Goal: Task Accomplishment & Management: Manage account settings

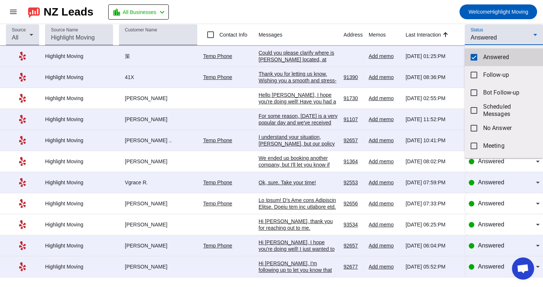
click at [480, 56] on mat-option "Answered" at bounding box center [503, 57] width 78 height 18
click at [483, 39] on div at bounding box center [271, 143] width 543 height 287
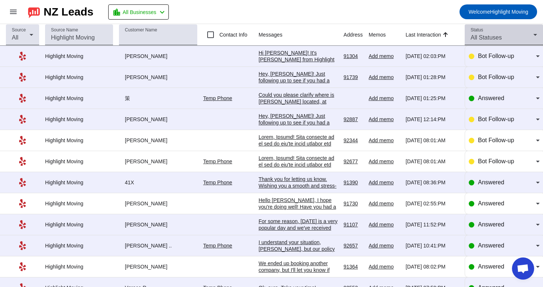
click at [483, 32] on div "Status All Statuses" at bounding box center [503, 34] width 66 height 21
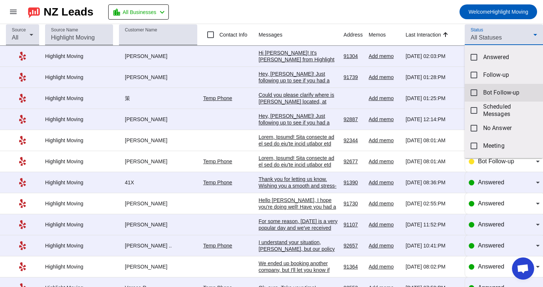
click at [486, 90] on span "Bot Follow-up" at bounding box center [510, 92] width 54 height 7
click at [418, 24] on div at bounding box center [271, 143] width 543 height 287
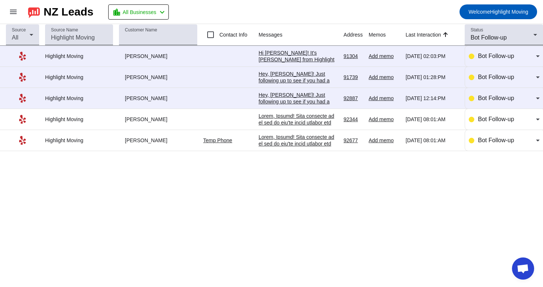
click at [314, 155] on div "Source All Source Name Customer Name Contact Info Messages Address Memos Last I…" at bounding box center [271, 155] width 543 height 263
click at [497, 85] on div "Bot Follow-up" at bounding box center [504, 77] width 71 height 21
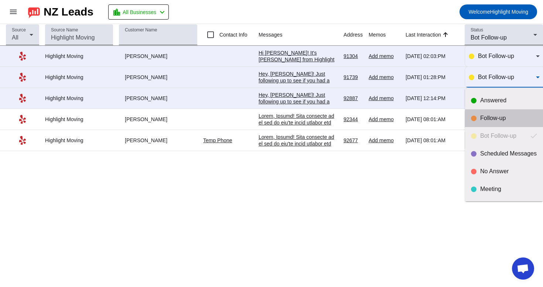
click at [489, 117] on div "Follow-up" at bounding box center [508, 117] width 57 height 7
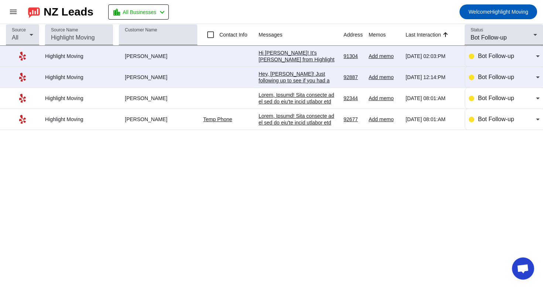
click at [301, 124] on div at bounding box center [297, 229] width 79 height 233
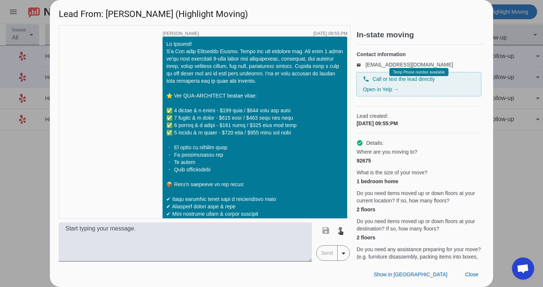
scroll to position [734, 0]
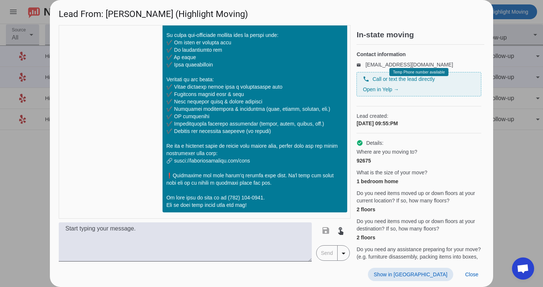
click at [424, 270] on span at bounding box center [410, 274] width 85 height 13
click at [471, 274] on span "Close" at bounding box center [471, 274] width 13 height 6
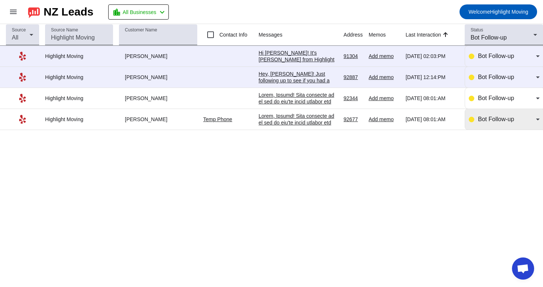
click at [491, 121] on span "Bot Follow-up" at bounding box center [496, 119] width 36 height 6
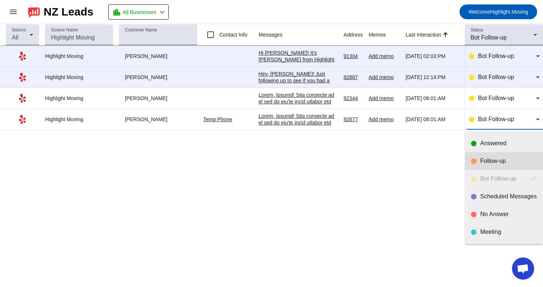
click at [484, 158] on div "Follow-up" at bounding box center [508, 160] width 57 height 7
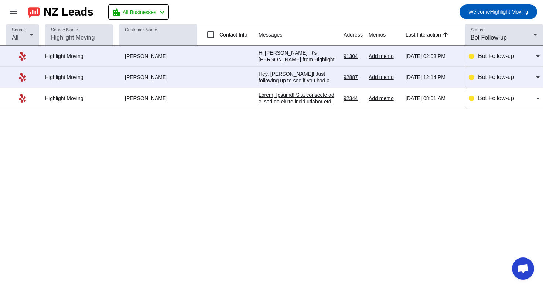
click at [325, 99] on div at bounding box center [297, 208] width 79 height 233
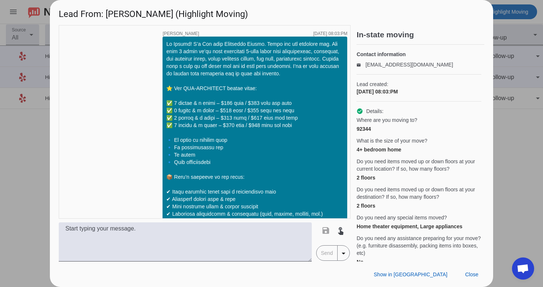
scroll to position [758, 0]
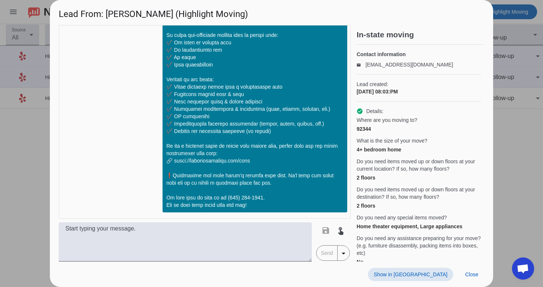
click at [437, 274] on span "Show in [GEOGRAPHIC_DATA]" at bounding box center [410, 274] width 73 height 6
click at [469, 276] on span "Close" at bounding box center [471, 274] width 13 height 6
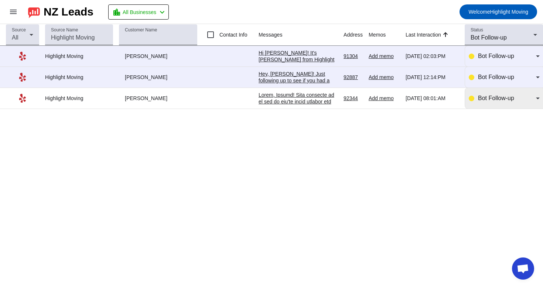
click at [487, 104] on div "Bot Follow-up" at bounding box center [504, 98] width 71 height 21
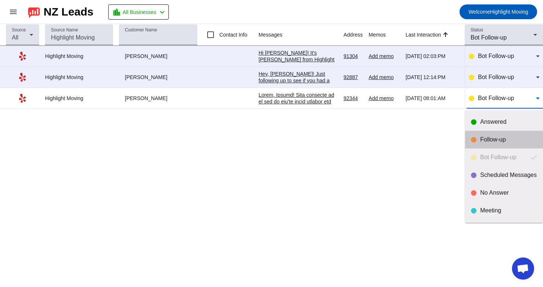
click at [473, 141] on div at bounding box center [474, 140] width 6 height 6
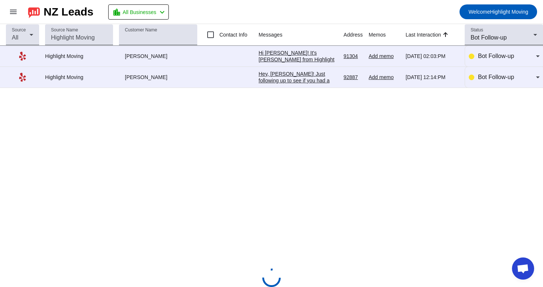
click at [313, 80] on div "Hey, [PERSON_NAME]! Just following up to see if you had a chance to review our …" at bounding box center [297, 124] width 79 height 106
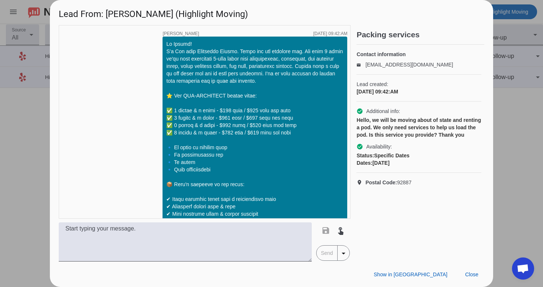
scroll to position [353, 0]
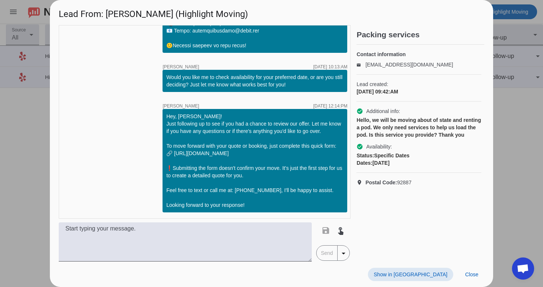
click at [438, 274] on span "Show in [GEOGRAPHIC_DATA]" at bounding box center [410, 274] width 73 height 6
click at [472, 275] on span "Close" at bounding box center [471, 274] width 13 height 6
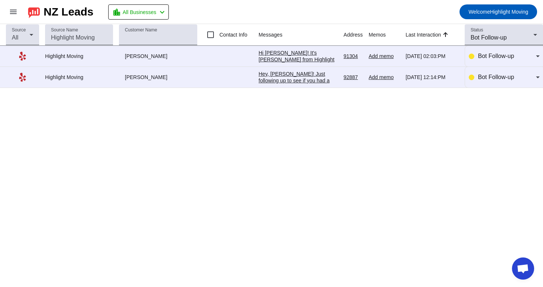
click at [306, 57] on div "Hi [PERSON_NAME]! It's [PERSON_NAME] from Highlight Moving. Just following up t…" at bounding box center [297, 122] width 79 height 146
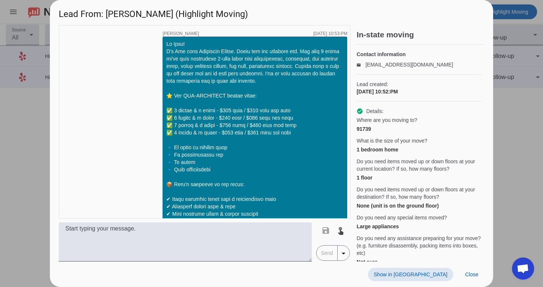
scroll to position [496, 0]
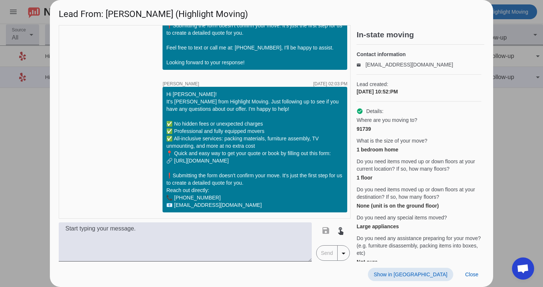
click at [429, 277] on span "Show in [GEOGRAPHIC_DATA]" at bounding box center [410, 274] width 73 height 6
click at [473, 274] on span "Close" at bounding box center [471, 274] width 13 height 6
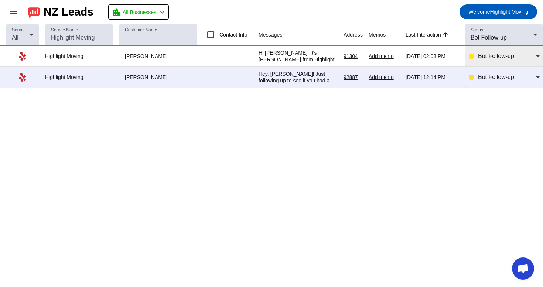
click at [483, 58] on span "Bot Follow-up" at bounding box center [496, 56] width 36 height 6
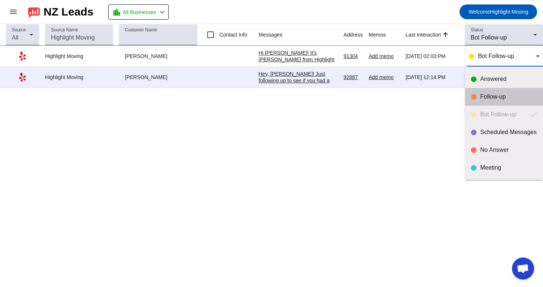
click at [483, 96] on div "Follow-up" at bounding box center [508, 96] width 57 height 7
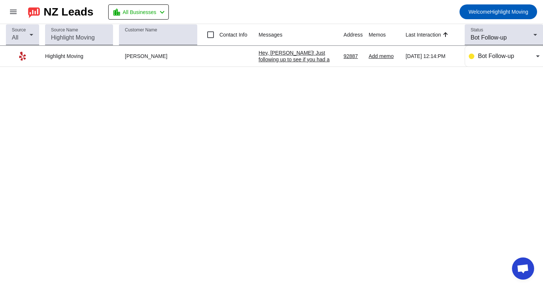
click at [330, 61] on div "Hey, [PERSON_NAME]! Just following up to see if you had a chance to review our …" at bounding box center [297, 102] width 79 height 106
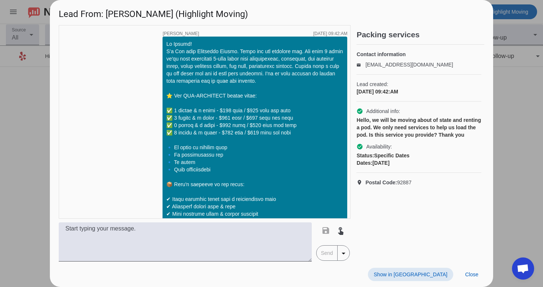
scroll to position [353, 0]
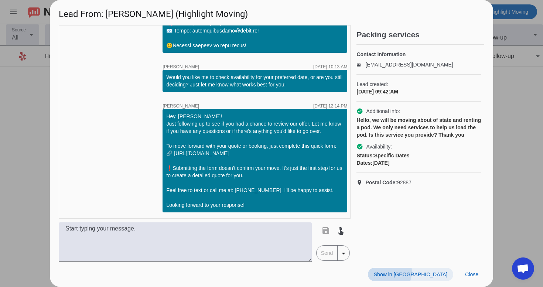
click at [426, 271] on span "Show in [GEOGRAPHIC_DATA]" at bounding box center [410, 274] width 73 height 6
click at [477, 276] on span "Close" at bounding box center [471, 274] width 13 height 6
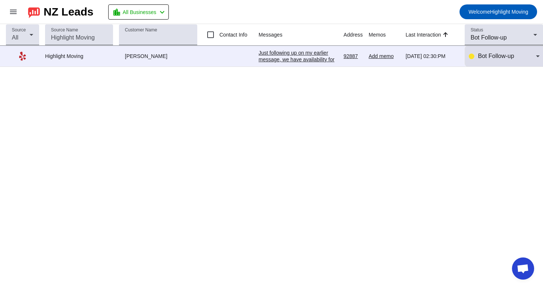
click at [497, 56] on span "Bot Follow-up" at bounding box center [496, 56] width 36 height 6
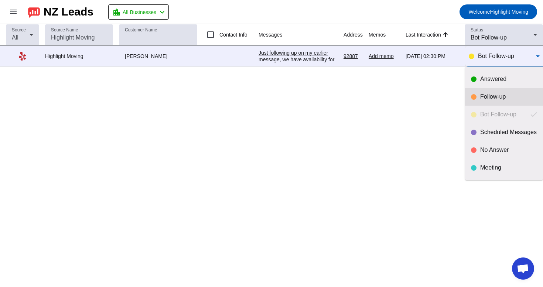
click at [490, 92] on mat-option "Follow-up" at bounding box center [504, 97] width 78 height 18
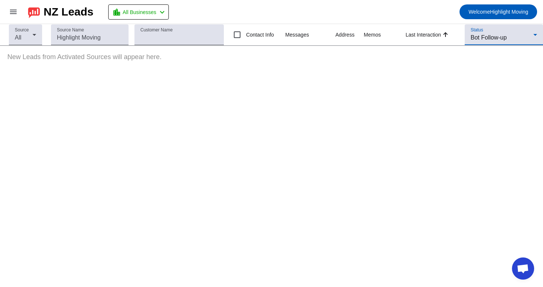
click at [490, 34] on div "Bot Follow-up" at bounding box center [501, 37] width 63 height 9
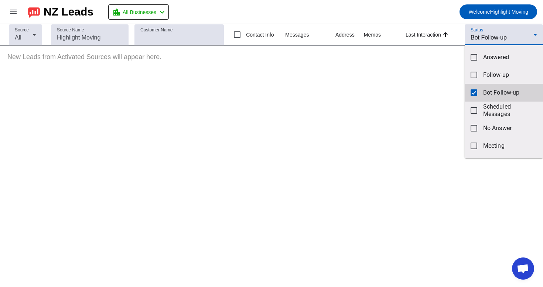
click at [473, 93] on mat-pseudo-checkbox at bounding box center [473, 92] width 7 height 7
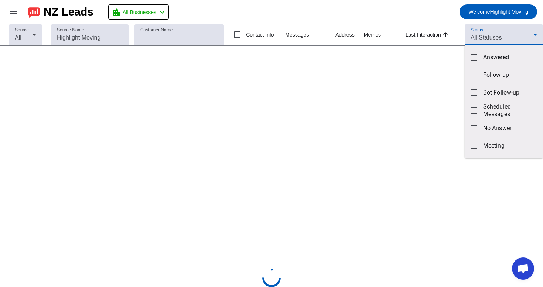
click at [488, 30] on div at bounding box center [271, 143] width 543 height 287
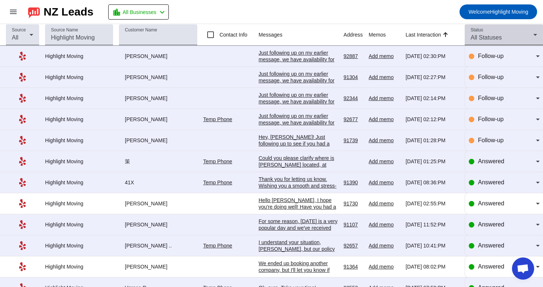
click at [487, 32] on div "Status All Statuses" at bounding box center [503, 34] width 66 height 21
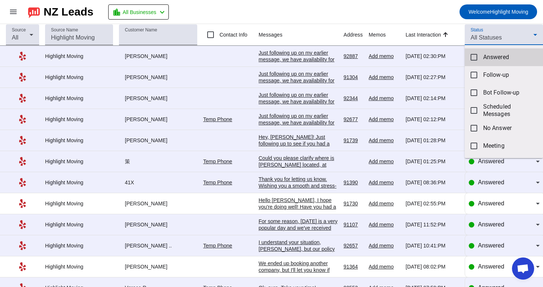
click at [481, 61] on mat-option "Answered" at bounding box center [503, 57] width 78 height 18
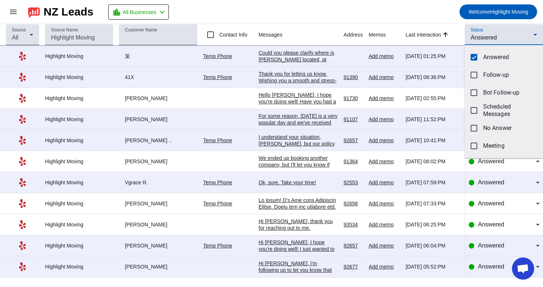
click at [391, 18] on div at bounding box center [271, 143] width 543 height 287
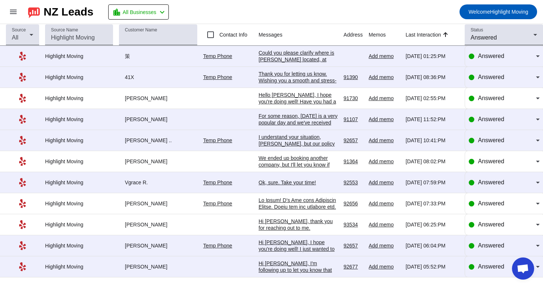
scroll to position [0, 0]
click at [500, 270] on span "Answered" at bounding box center [491, 266] width 26 height 6
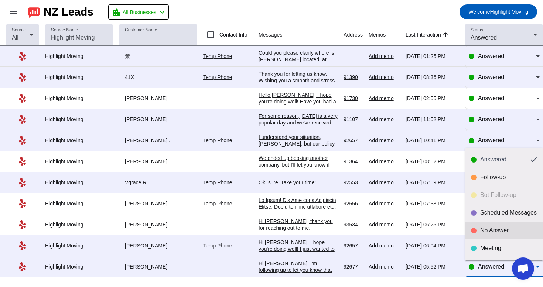
click at [504, 224] on mat-option "No Answer" at bounding box center [504, 231] width 78 height 18
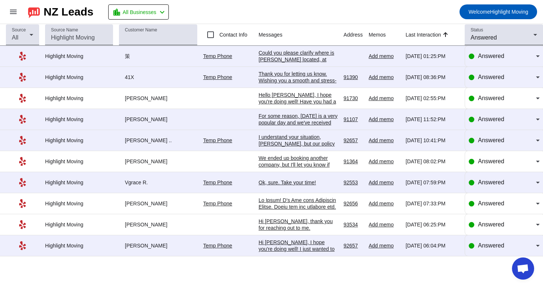
click at [316, 247] on div "Hi [PERSON_NAME], I hope you're doing well! I just wanted to follow up and see …" at bounding box center [297, 282] width 79 height 86
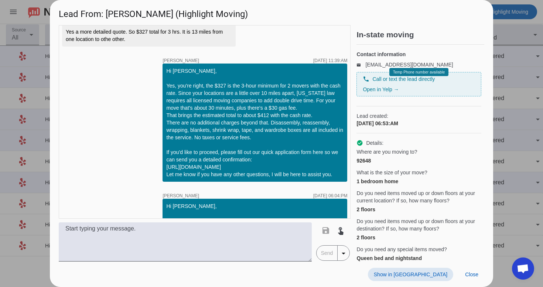
scroll to position [1076, 0]
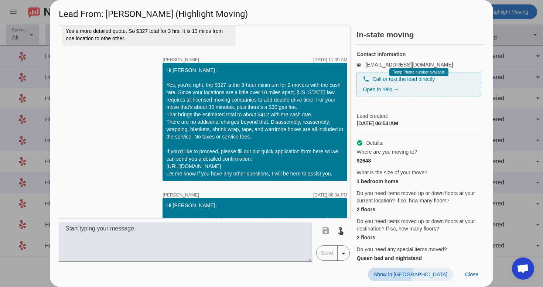
click at [423, 269] on span at bounding box center [410, 274] width 85 height 13
click at [463, 275] on span at bounding box center [471, 274] width 25 height 13
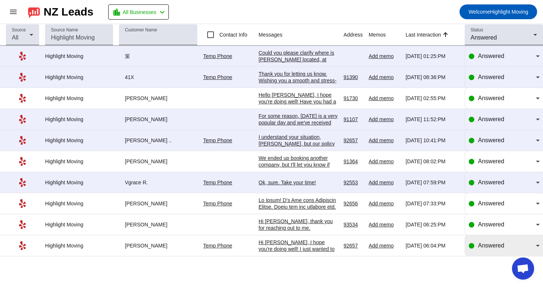
click at [483, 256] on div "Answered" at bounding box center [504, 245] width 71 height 21
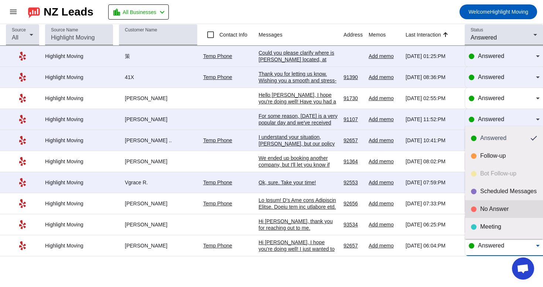
click at [505, 209] on div "No Answer" at bounding box center [508, 208] width 57 height 7
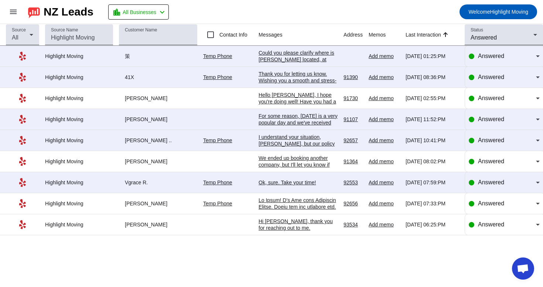
click at [284, 225] on div "Hi [PERSON_NAME], thank you for reaching out to me. Unfortunately, I will not b…" at bounding box center [297, 238] width 79 height 40
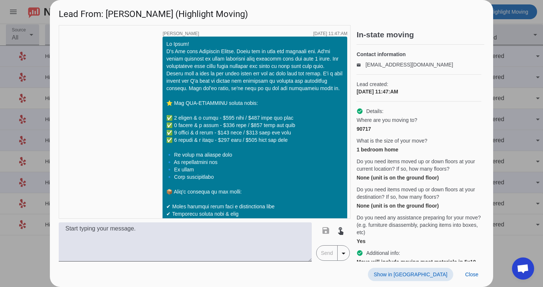
scroll to position [996, 0]
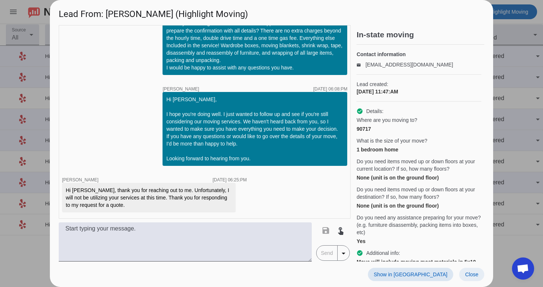
click at [467, 268] on span at bounding box center [471, 274] width 25 height 13
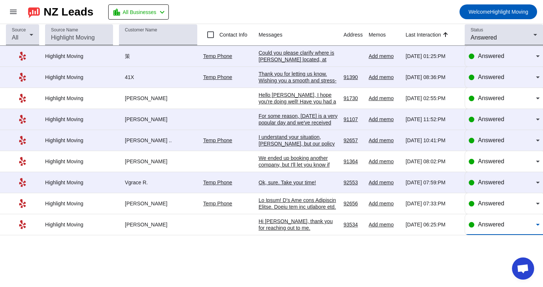
click at [489, 229] on div "Answered" at bounding box center [507, 224] width 58 height 9
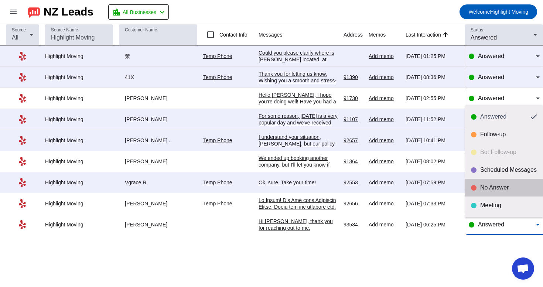
click at [495, 182] on mat-option "No Answer" at bounding box center [504, 188] width 78 height 18
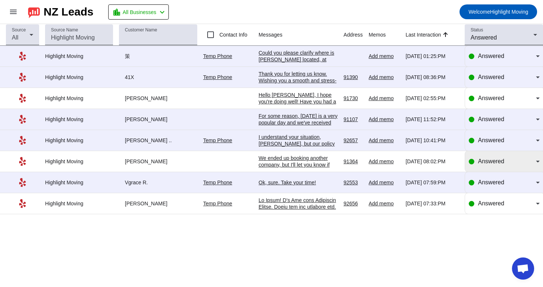
click at [477, 164] on div "Answered" at bounding box center [504, 161] width 71 height 9
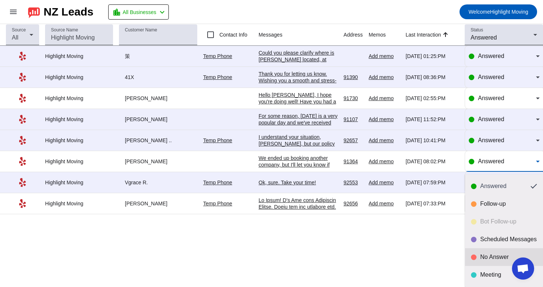
click at [476, 254] on div "No Answer" at bounding box center [504, 256] width 66 height 7
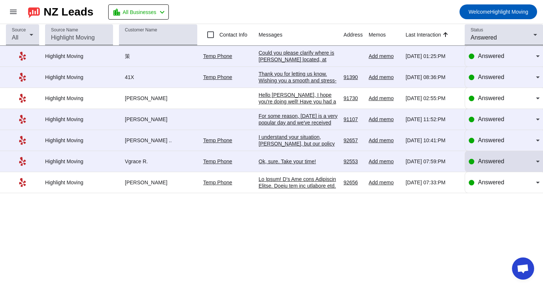
click at [514, 168] on div "Answered" at bounding box center [504, 161] width 71 height 21
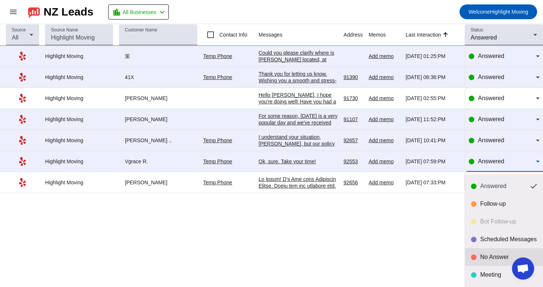
click at [484, 256] on div "No Answer" at bounding box center [508, 256] width 57 height 7
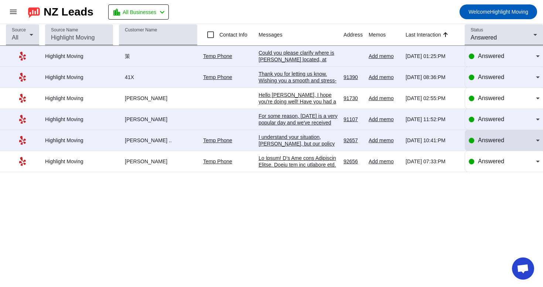
click at [484, 145] on div "Answered" at bounding box center [507, 140] width 58 height 9
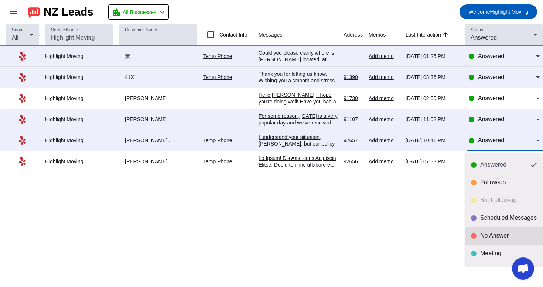
click at [477, 234] on div "No Answer" at bounding box center [504, 235] width 66 height 7
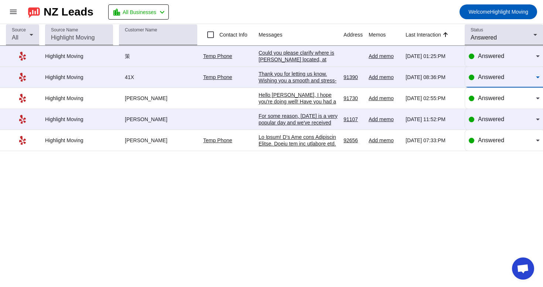
click at [496, 77] on span "Answered" at bounding box center [491, 77] width 26 height 6
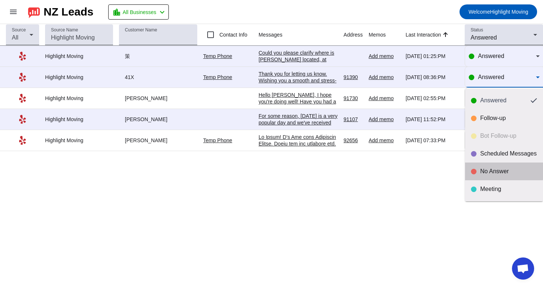
click at [479, 169] on div "No Answer" at bounding box center [504, 171] width 66 height 7
